Goal: Task Accomplishment & Management: Manage account settings

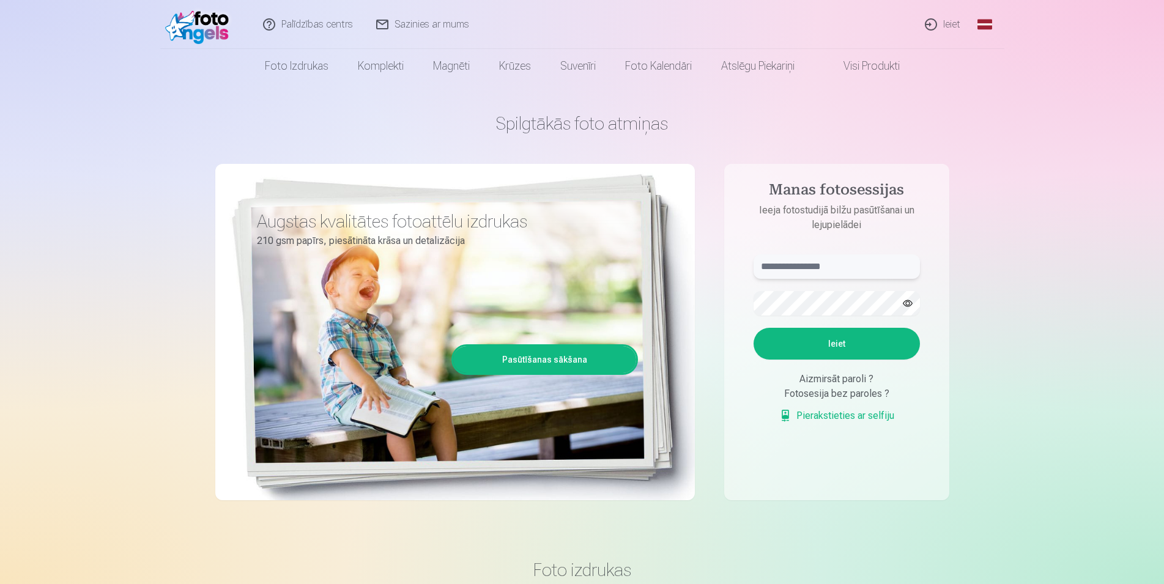
click at [817, 257] on input "text" at bounding box center [836, 266] width 166 height 24
click at [857, 349] on button "Ieiet" at bounding box center [836, 344] width 166 height 32
click at [804, 267] on input "******" at bounding box center [836, 266] width 166 height 24
click at [910, 303] on button "button" at bounding box center [907, 303] width 23 height 23
drag, startPoint x: 841, startPoint y: 404, endPoint x: 911, endPoint y: 389, distance: 71.4
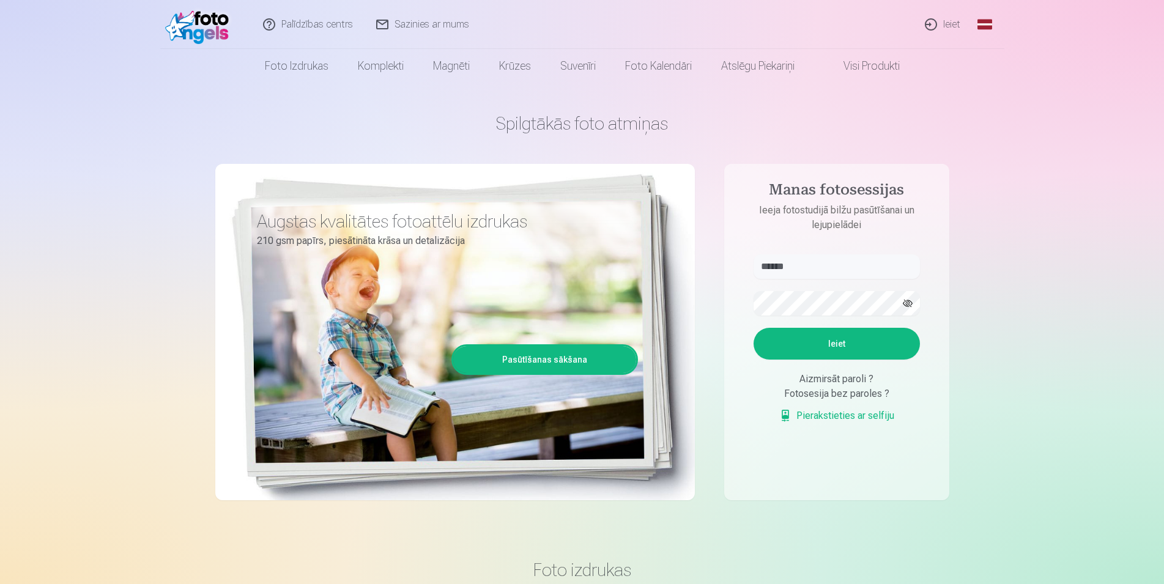
click at [843, 360] on button "Ieiet" at bounding box center [836, 344] width 166 height 32
drag, startPoint x: 829, startPoint y: 272, endPoint x: 674, endPoint y: 254, distance: 156.3
click at [753, 254] on input "******" at bounding box center [836, 266] width 166 height 24
type input "******"
drag, startPoint x: 832, startPoint y: 389, endPoint x: 878, endPoint y: 405, distance: 48.0
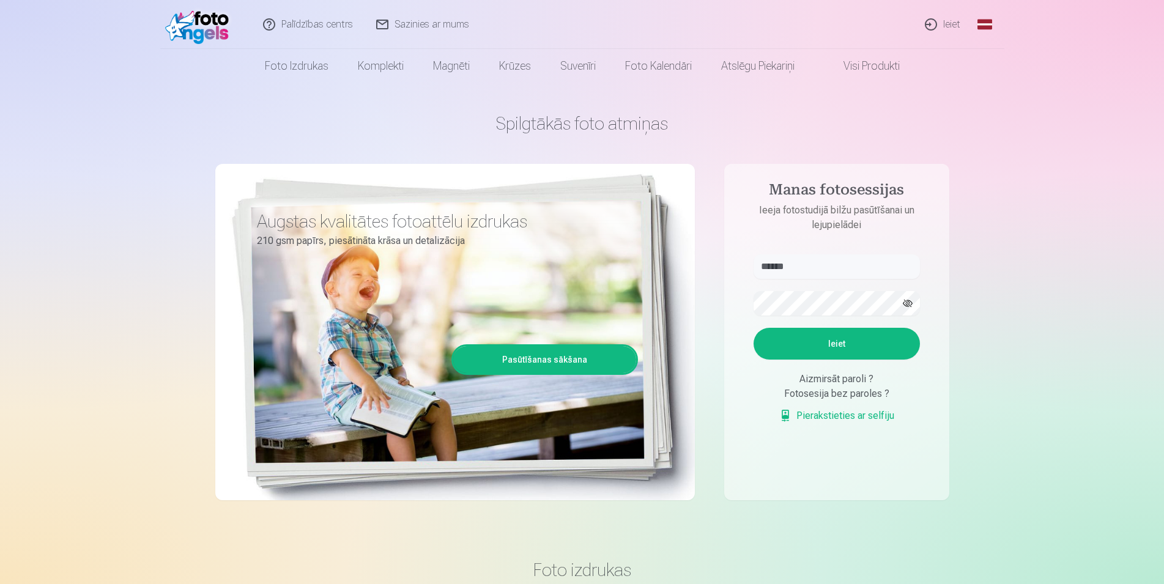
click at [833, 360] on button "Ieiet" at bounding box center [836, 344] width 166 height 32
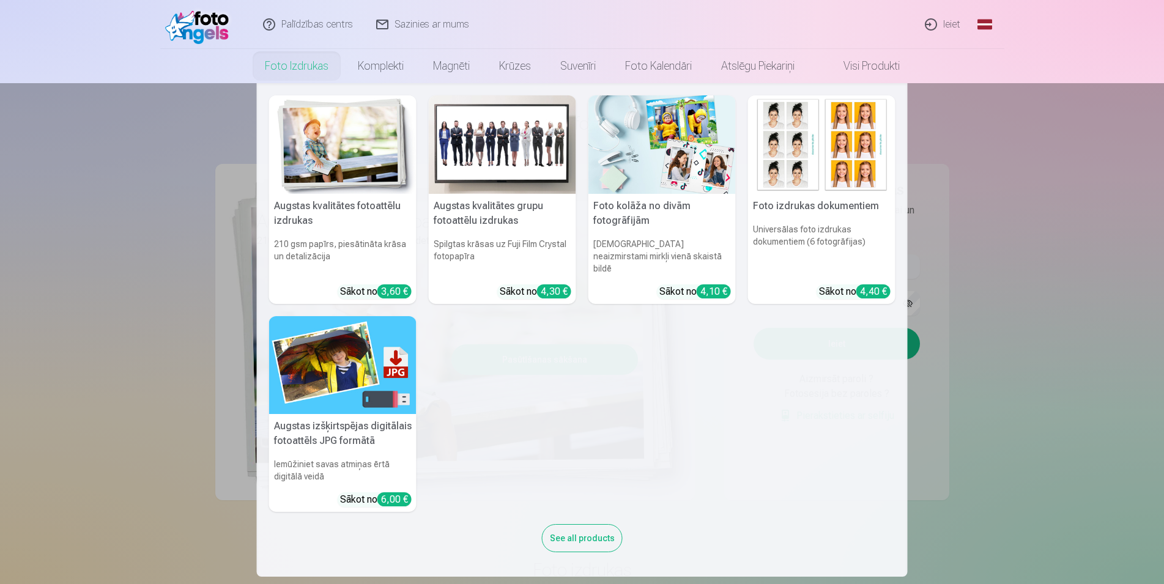
click at [289, 65] on link "Foto izdrukas" at bounding box center [296, 66] width 93 height 34
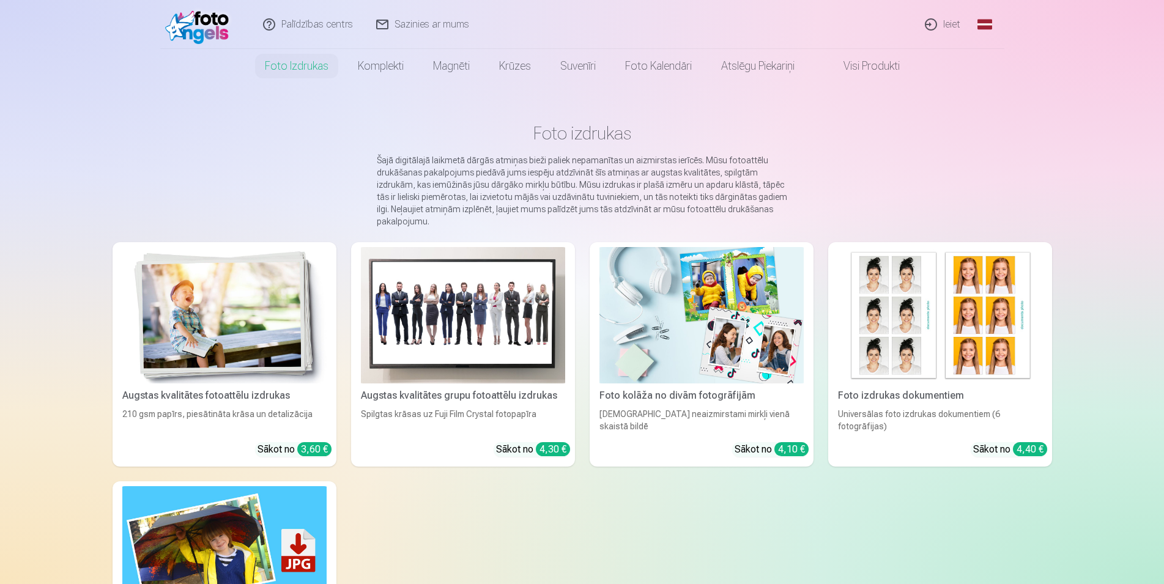
click at [451, 21] on link "Sazinies ar mums" at bounding box center [423, 24] width 116 height 49
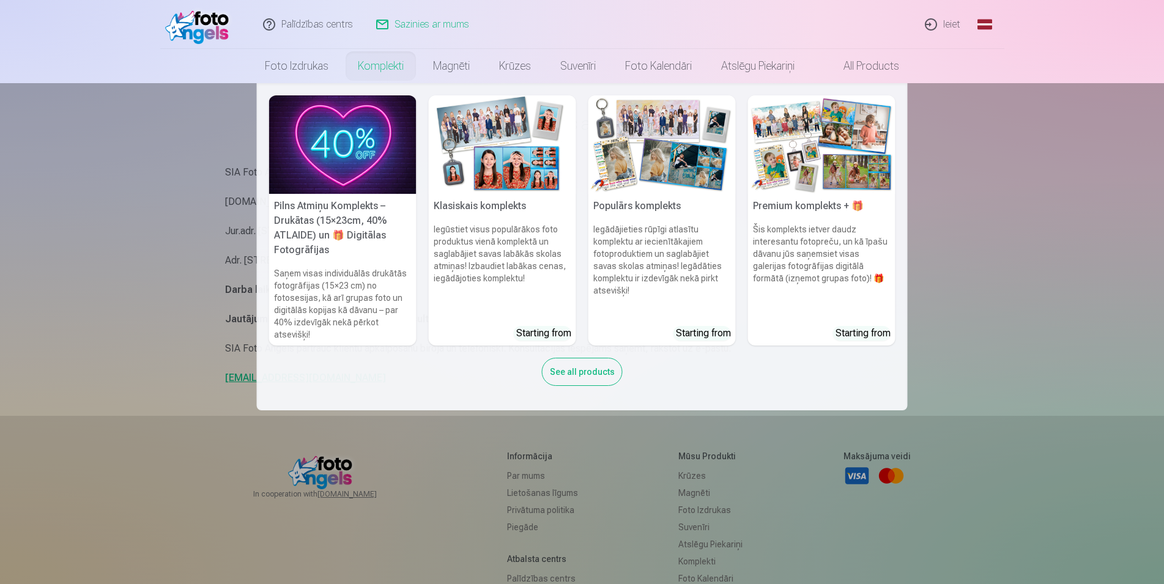
click at [366, 64] on link "Komplekti" at bounding box center [380, 66] width 75 height 34
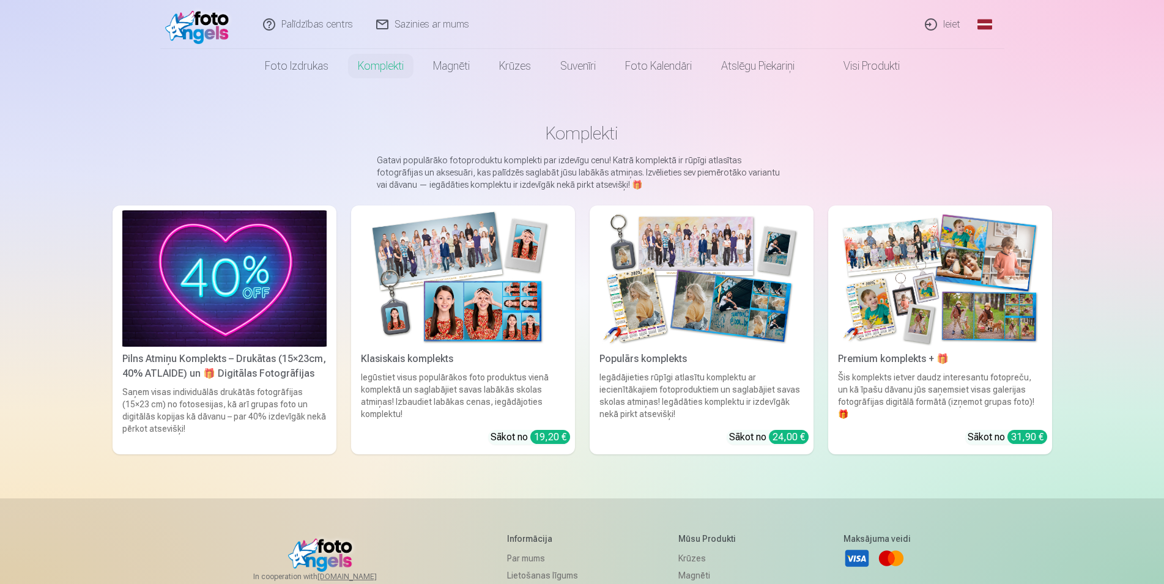
scroll to position [62, 0]
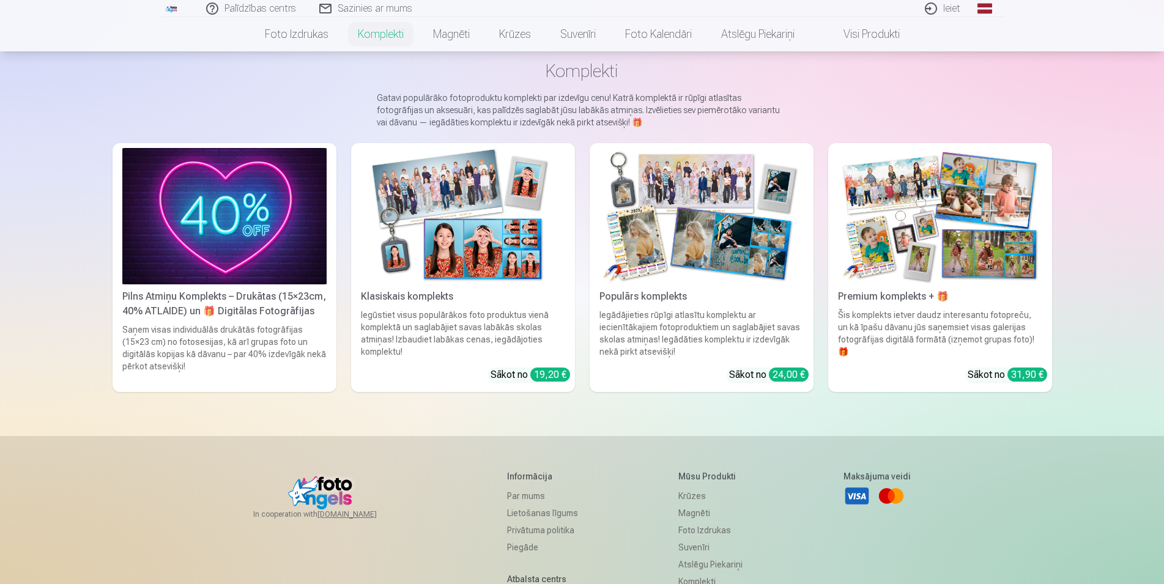
click at [523, 476] on h5 "Informācija" at bounding box center [542, 476] width 71 height 12
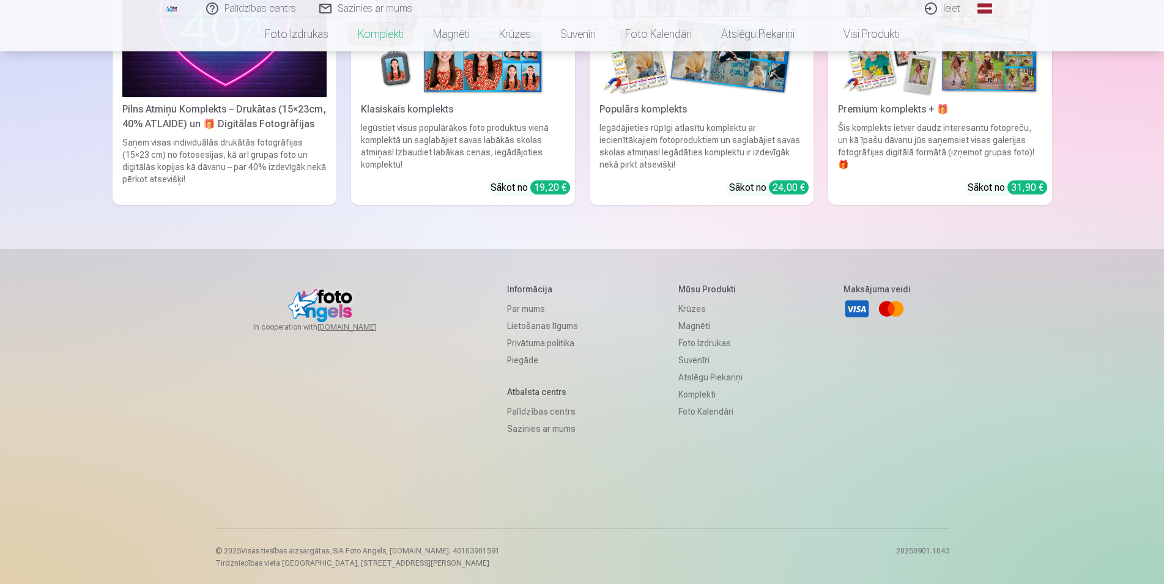
scroll to position [251, 0]
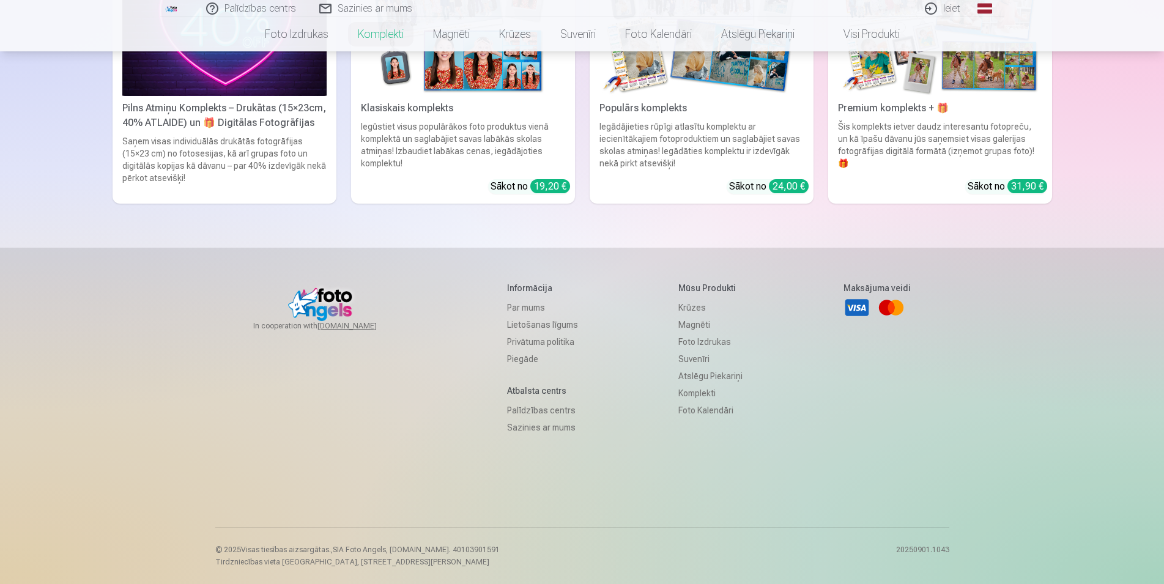
click at [525, 290] on h5 "Informācija" at bounding box center [542, 288] width 71 height 12
click at [524, 309] on link "Par mums" at bounding box center [542, 307] width 71 height 17
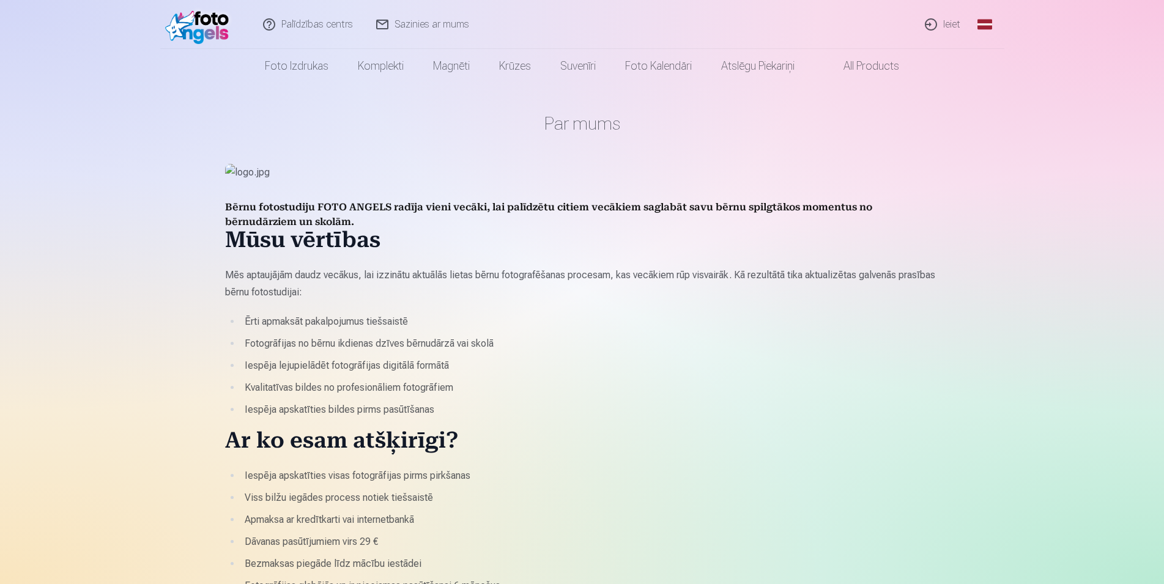
click at [948, 25] on link "Ieiet" at bounding box center [943, 24] width 59 height 49
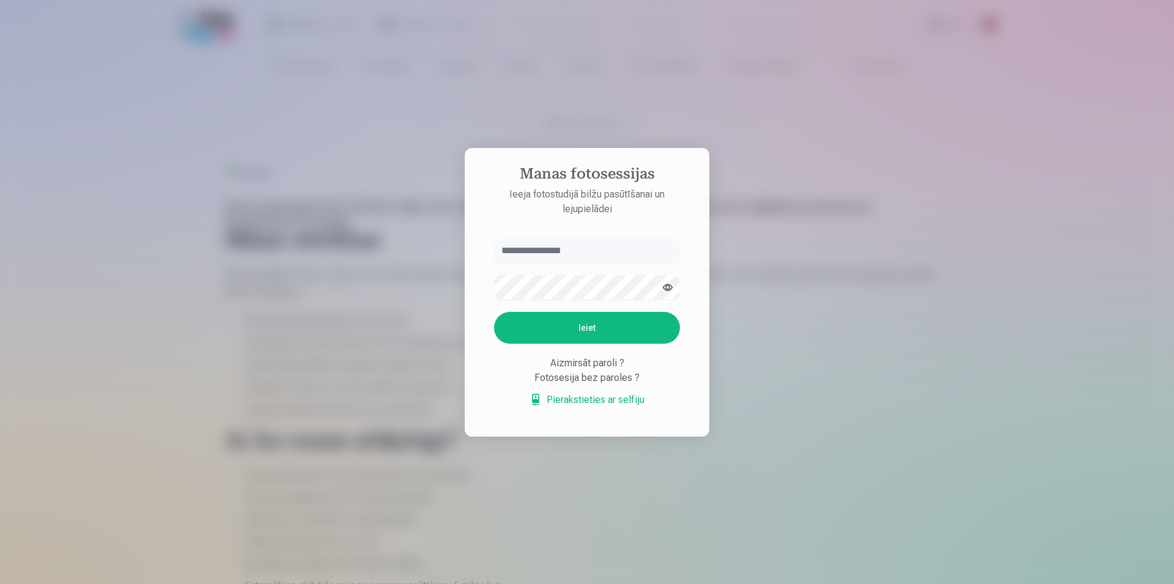
drag, startPoint x: 560, startPoint y: 244, endPoint x: 621, endPoint y: 257, distance: 62.5
click at [560, 245] on input "text" at bounding box center [587, 250] width 186 height 24
type input "******"
click at [671, 283] on button "button" at bounding box center [667, 287] width 23 height 23
click at [615, 317] on button "Ieiet" at bounding box center [587, 328] width 186 height 32
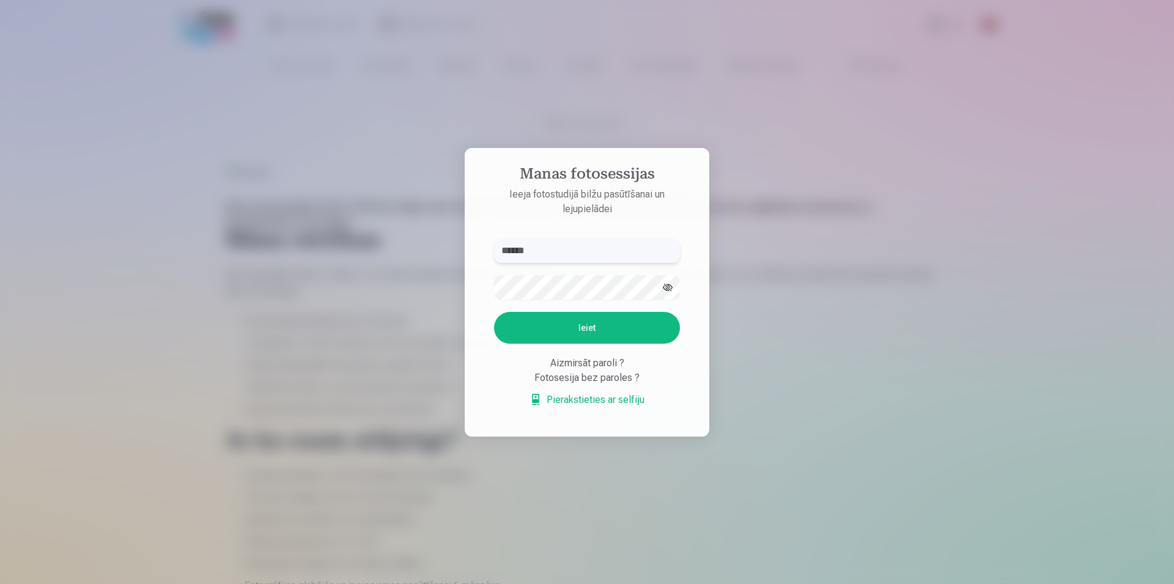
click at [580, 238] on input "******" at bounding box center [587, 250] width 186 height 24
click at [830, 399] on div at bounding box center [587, 292] width 1174 height 584
